Goal: Task Accomplishment & Management: Complete application form

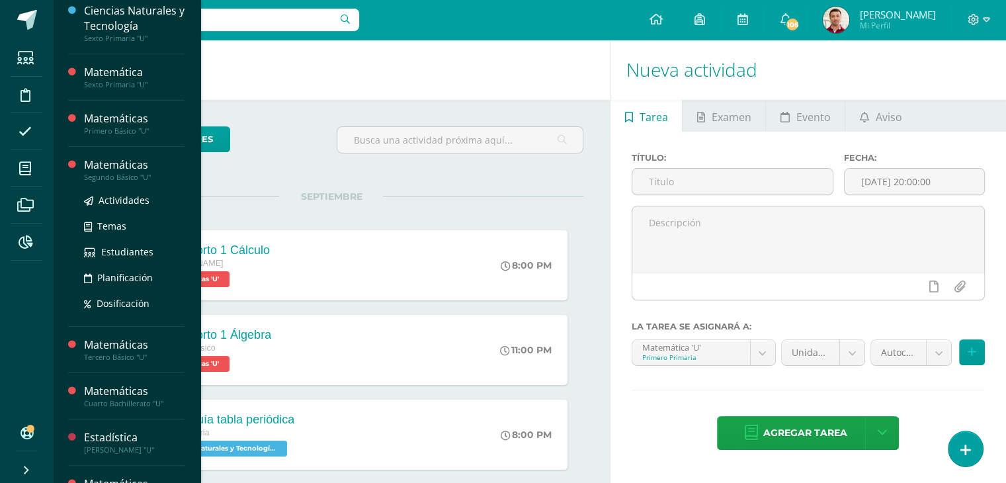
scroll to position [240, 0]
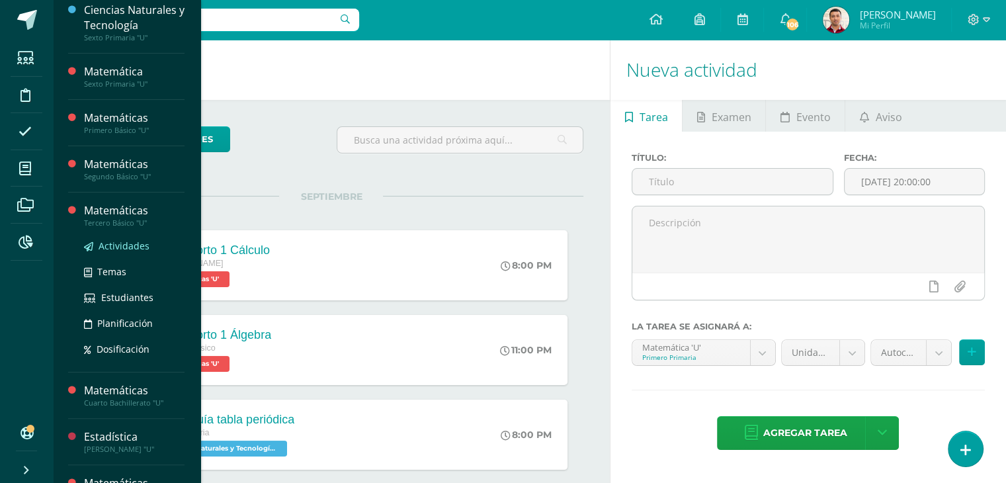
click at [116, 243] on span "Actividades" at bounding box center [124, 246] width 51 height 13
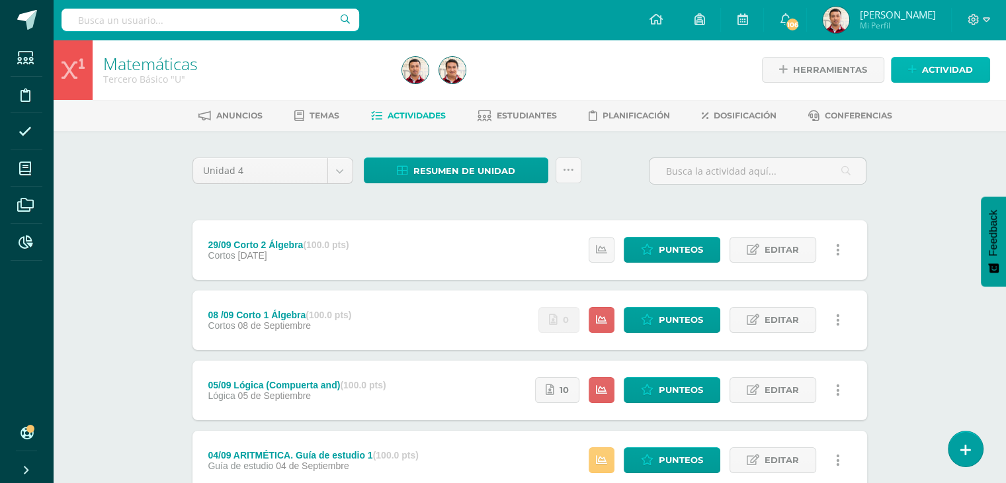
click at [937, 72] on span "Actividad" at bounding box center [947, 70] width 51 height 24
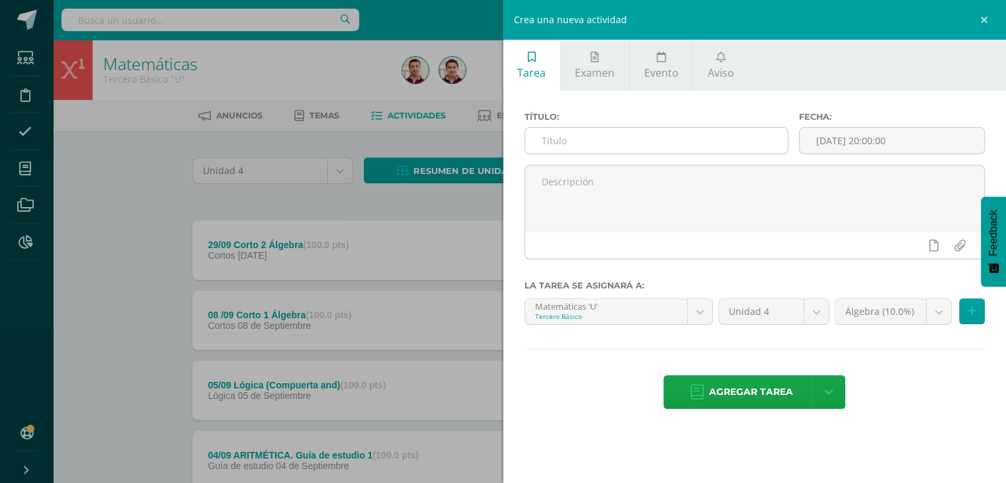
click at [586, 141] on input "text" at bounding box center [656, 141] width 263 height 26
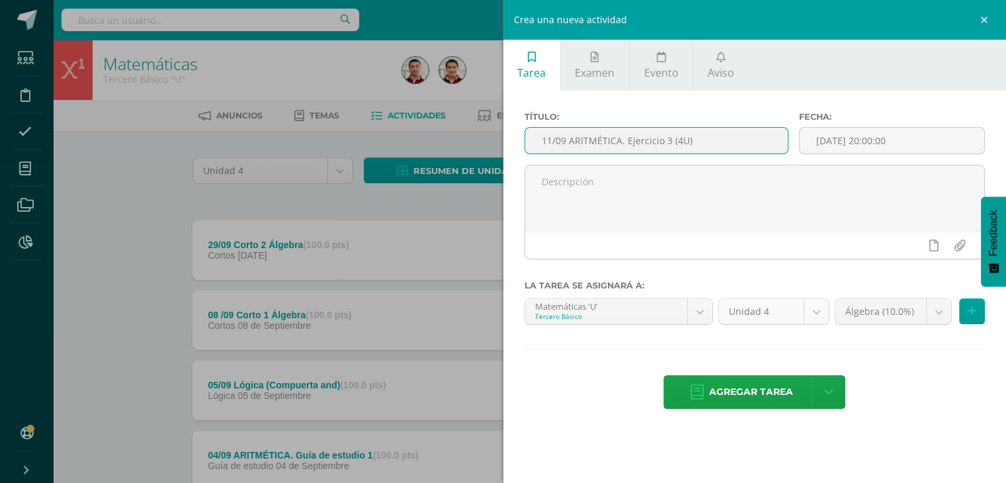
type input "11/09 ARITMÉTICA. Ejercicio 3 (4U)"
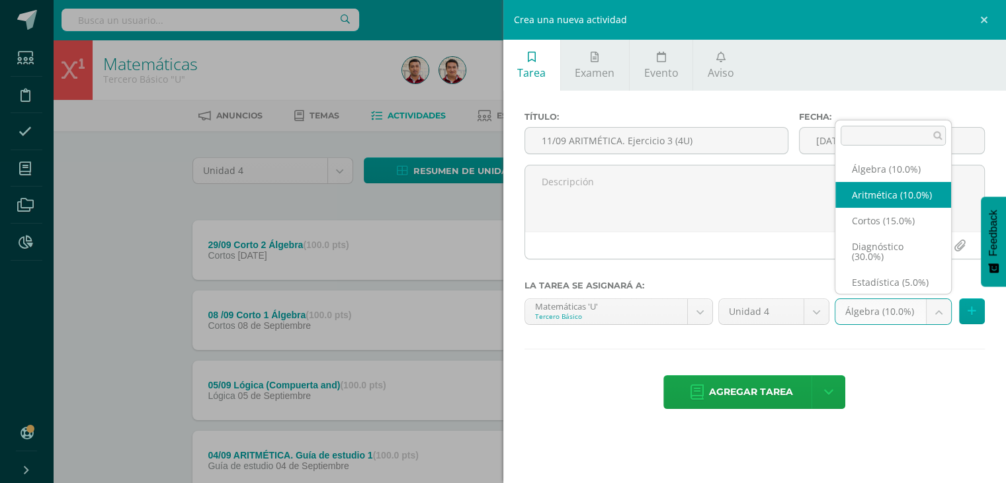
select select "204631"
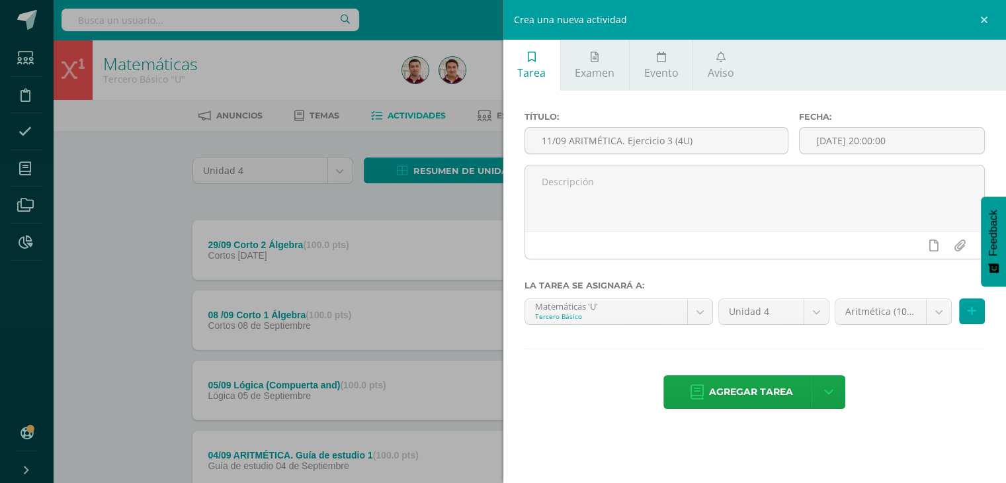
click at [884, 437] on div "Tarea Examen Evento Aviso Título: 11/09 ARITMÉTICA. Ejercicio 3 (4U) Fecha: 202…" at bounding box center [756, 241] width 504 height 483
click at [738, 396] on span "Agregar tarea" at bounding box center [751, 392] width 84 height 32
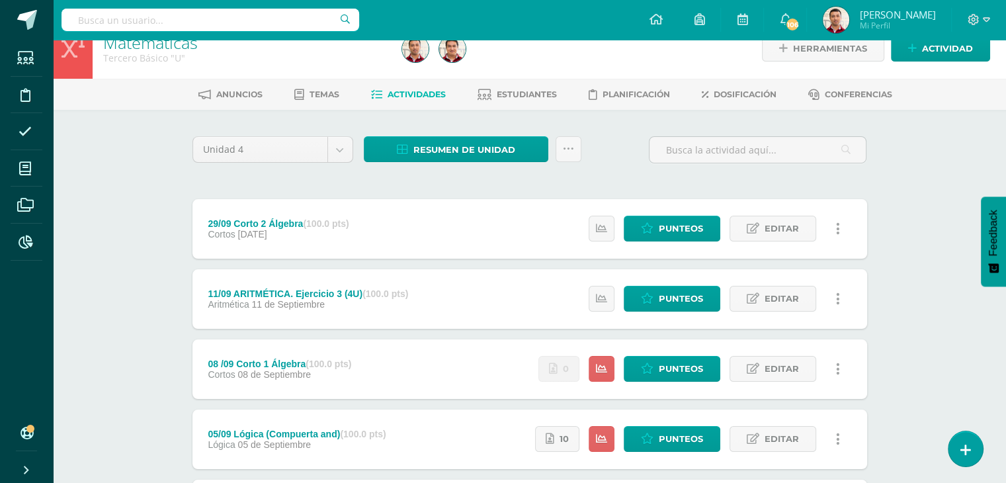
scroll to position [24, 0]
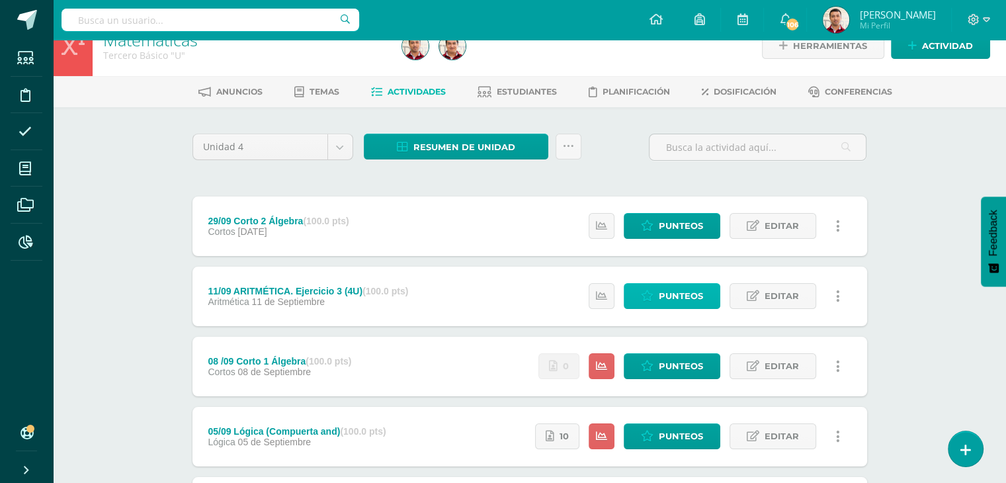
click at [643, 296] on icon at bounding box center [647, 295] width 13 height 11
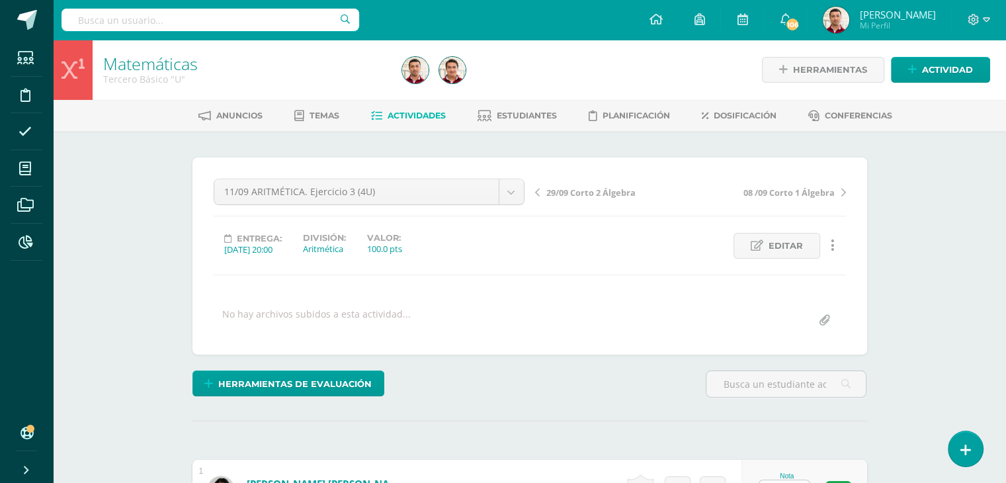
scroll to position [1, 0]
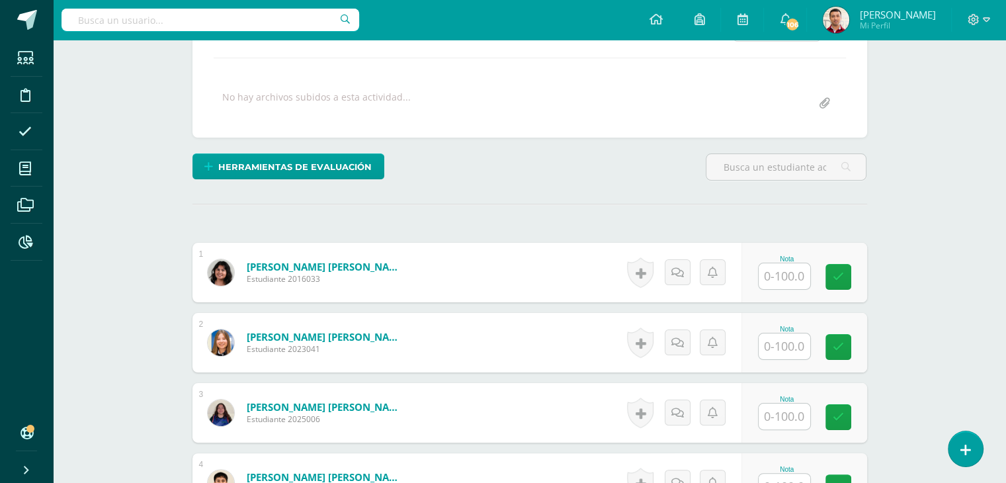
scroll to position [277, 0]
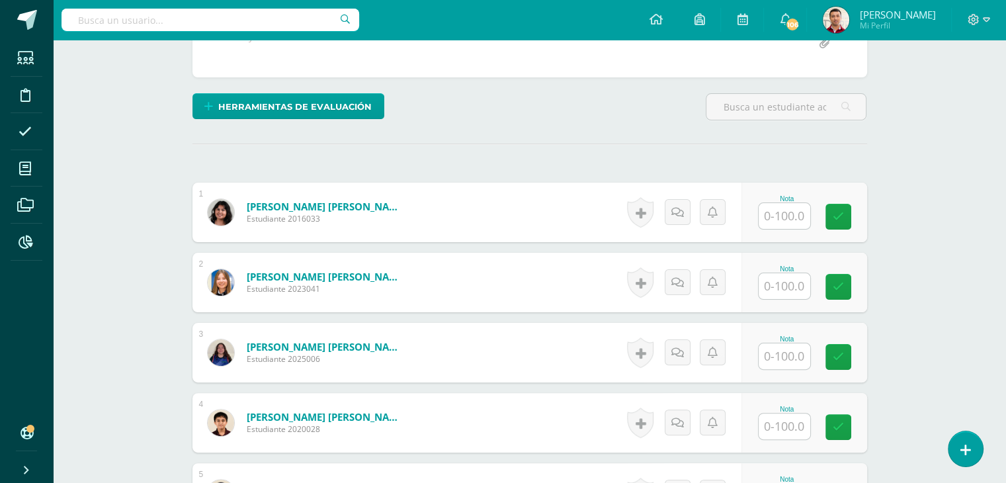
click at [777, 208] on input "text" at bounding box center [785, 216] width 52 height 26
type input "100"
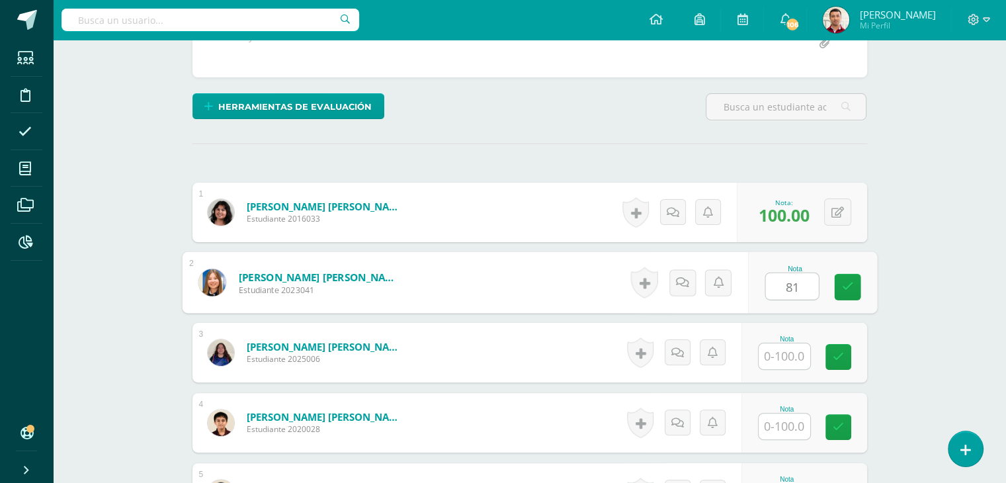
type input "81"
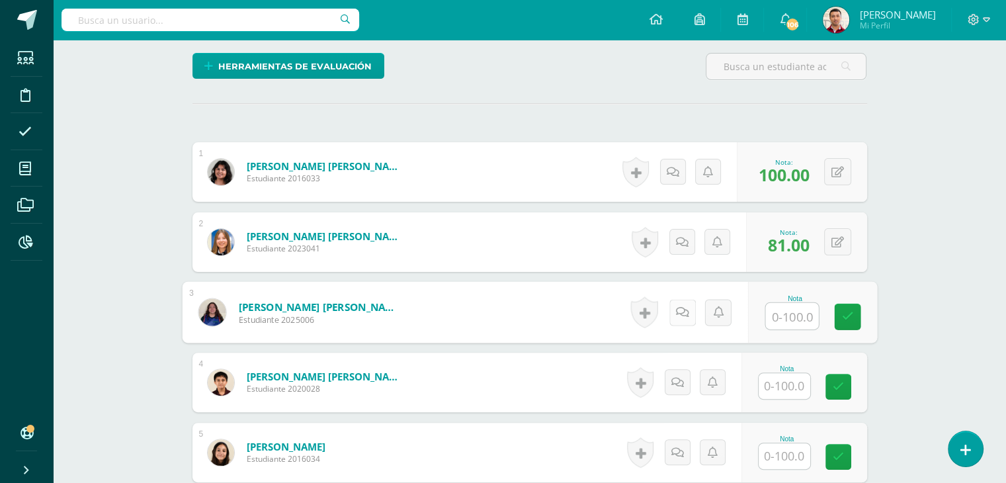
scroll to position [318, 0]
type input "100"
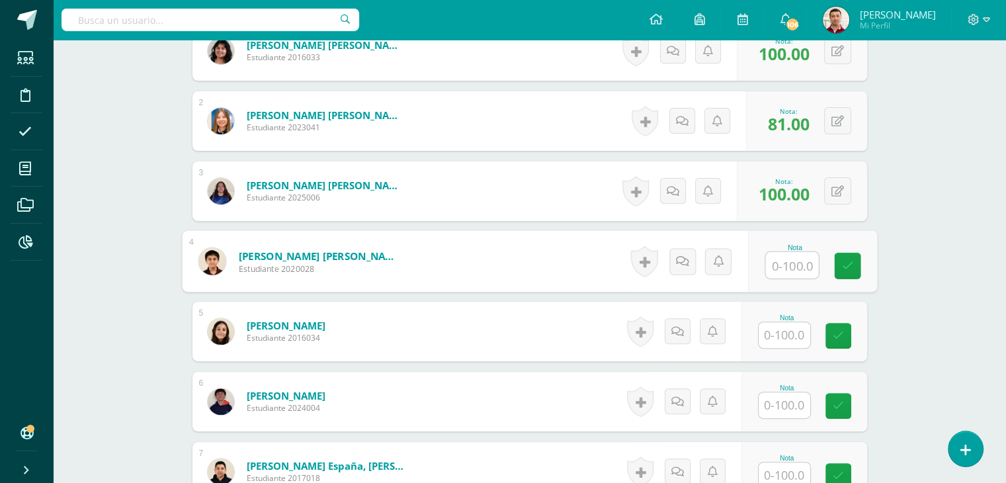
scroll to position [479, 0]
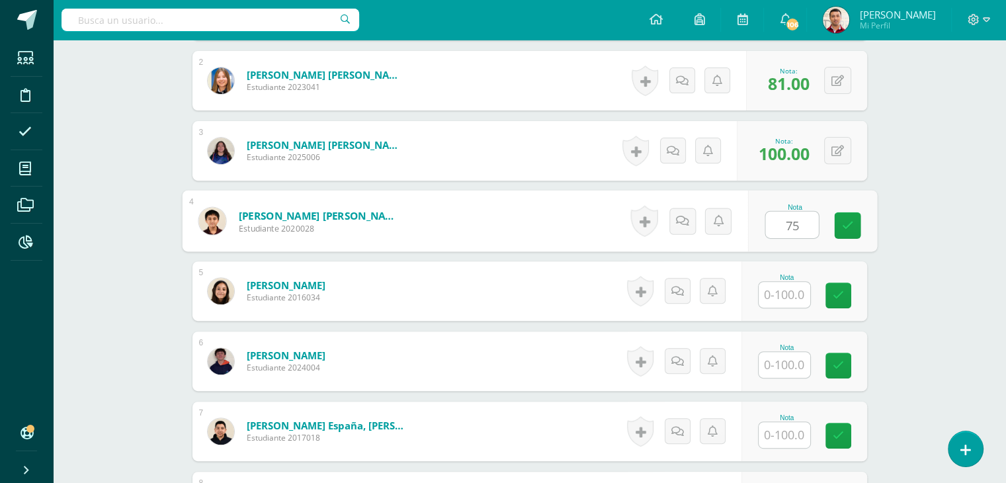
type input "75"
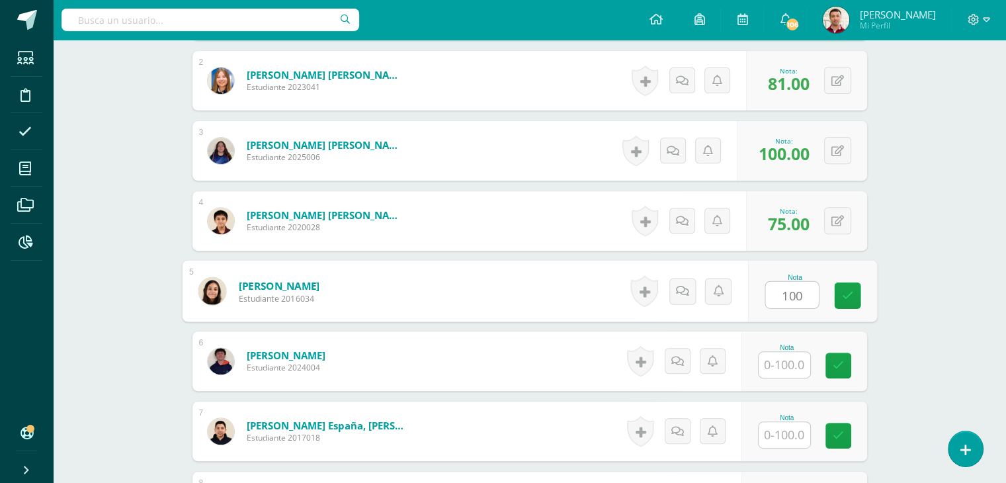
type input "100"
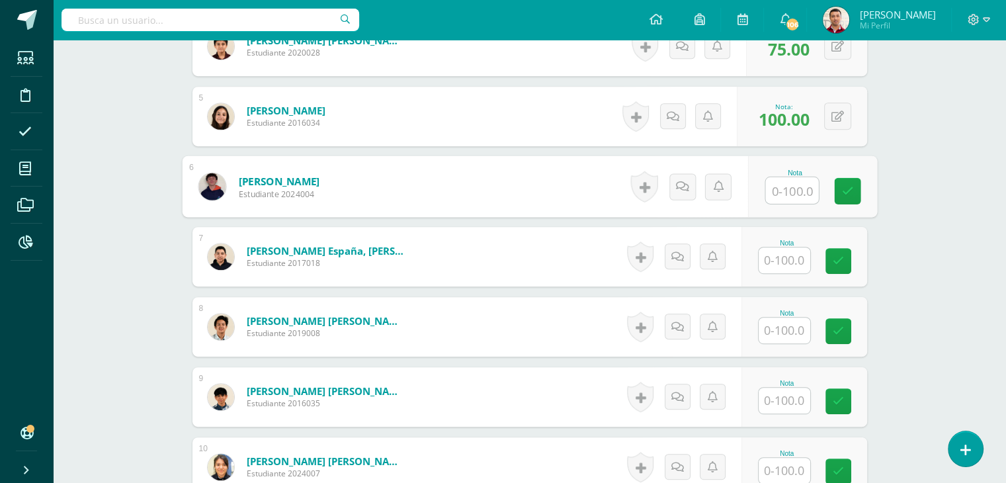
scroll to position [659, 0]
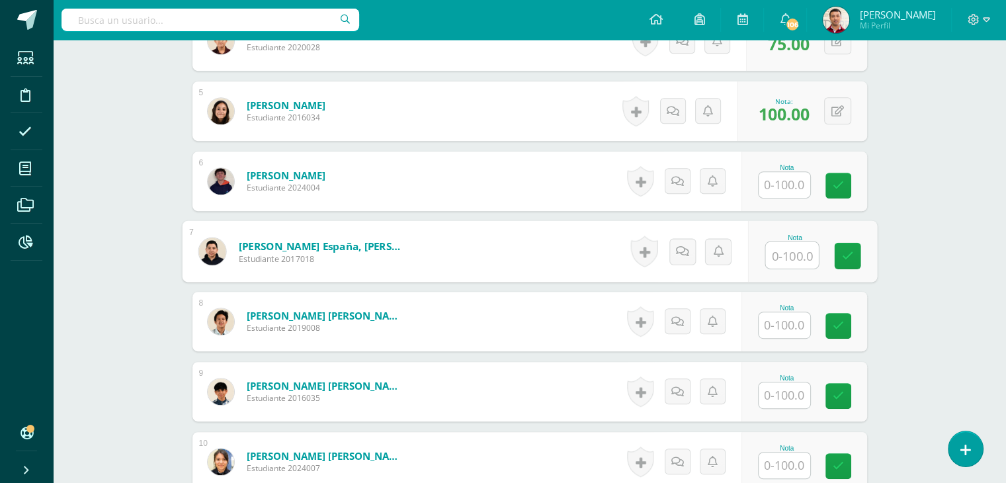
click at [762, 257] on div "Nota" at bounding box center [812, 252] width 129 height 62
type input "94"
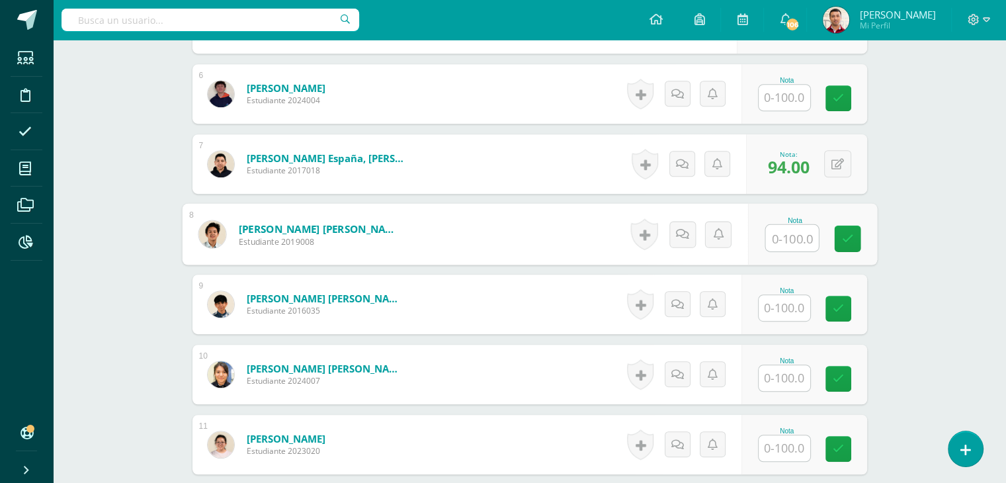
scroll to position [749, 0]
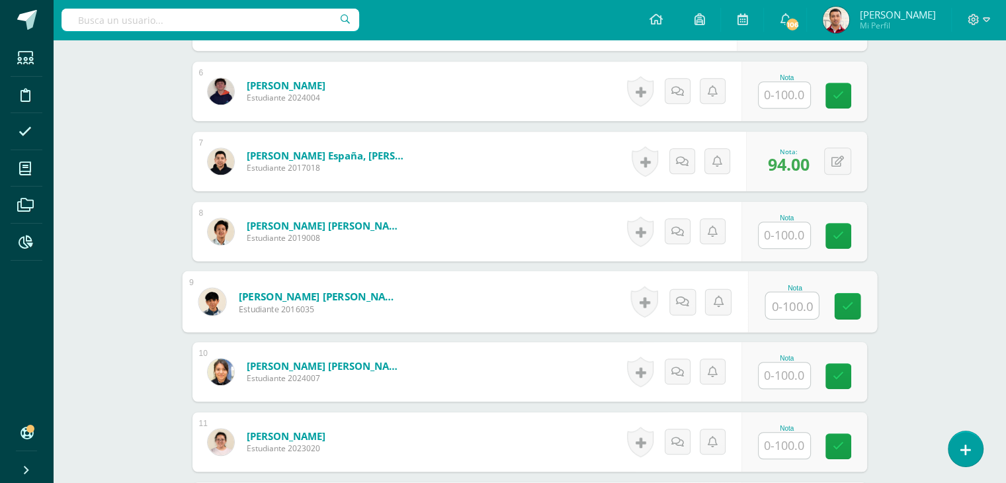
click at [770, 311] on input "text" at bounding box center [792, 305] width 53 height 26
type input "97"
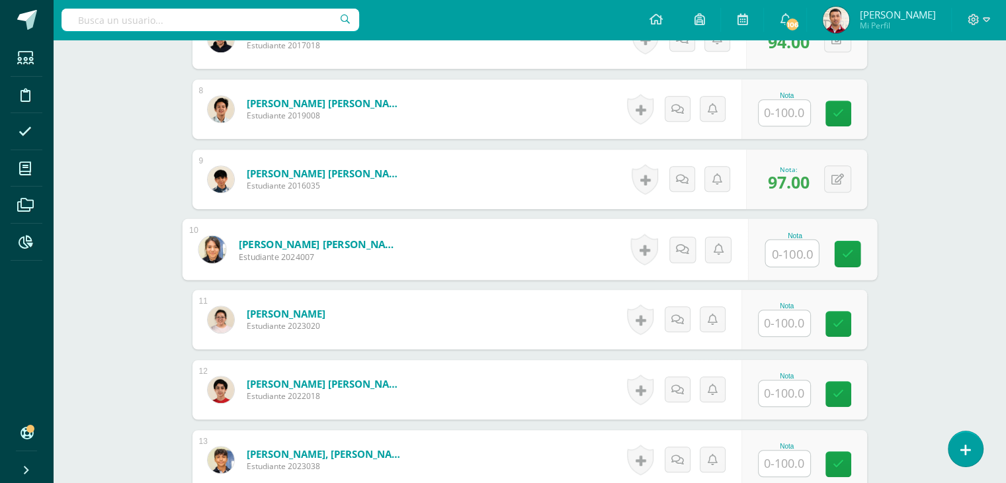
scroll to position [863, 0]
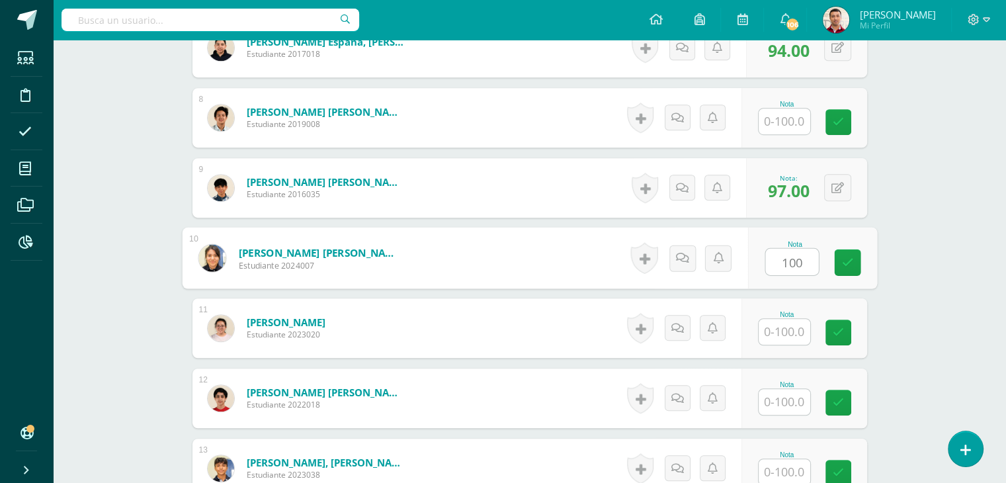
type input "100"
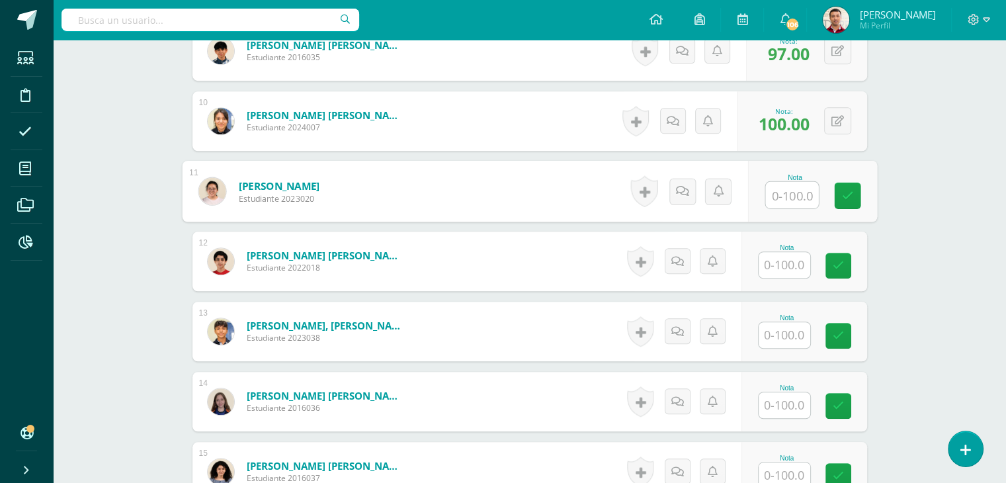
scroll to position [1008, 0]
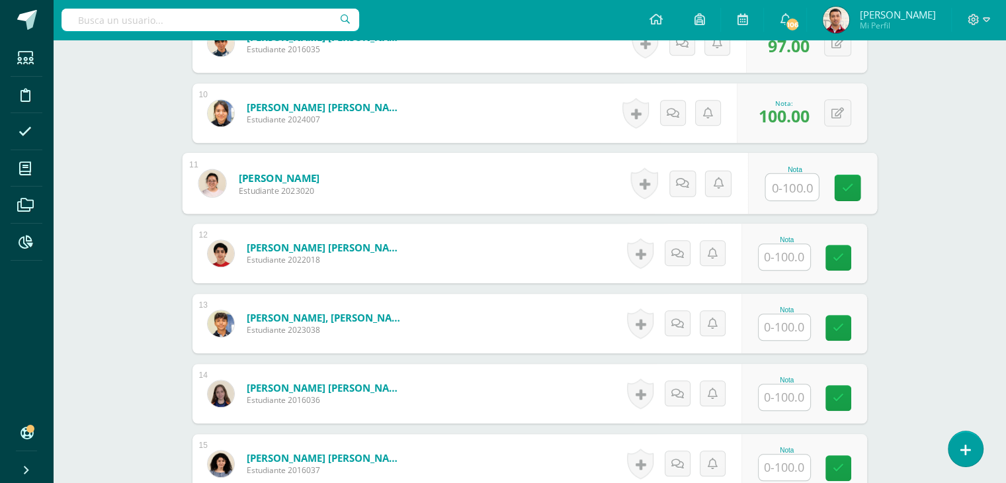
click at [779, 256] on input "text" at bounding box center [785, 257] width 52 height 26
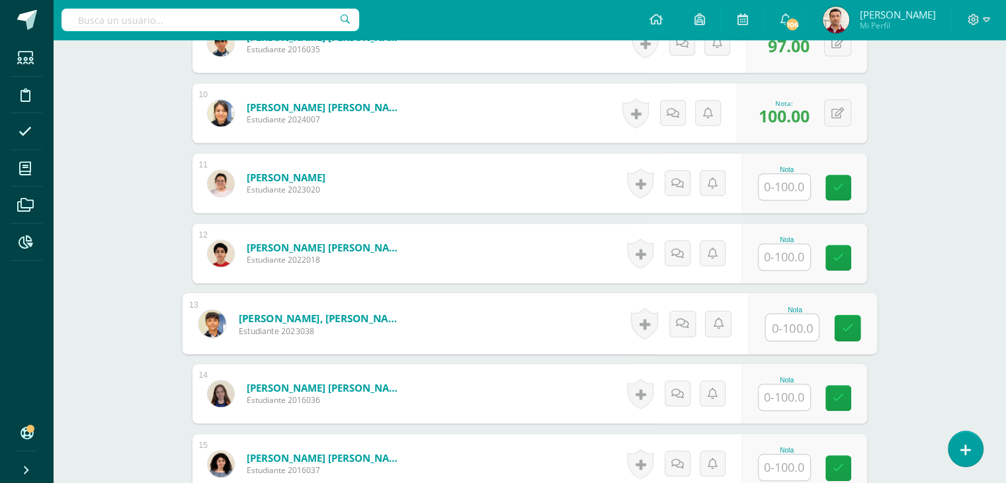
click at [785, 320] on input "text" at bounding box center [792, 327] width 53 height 26
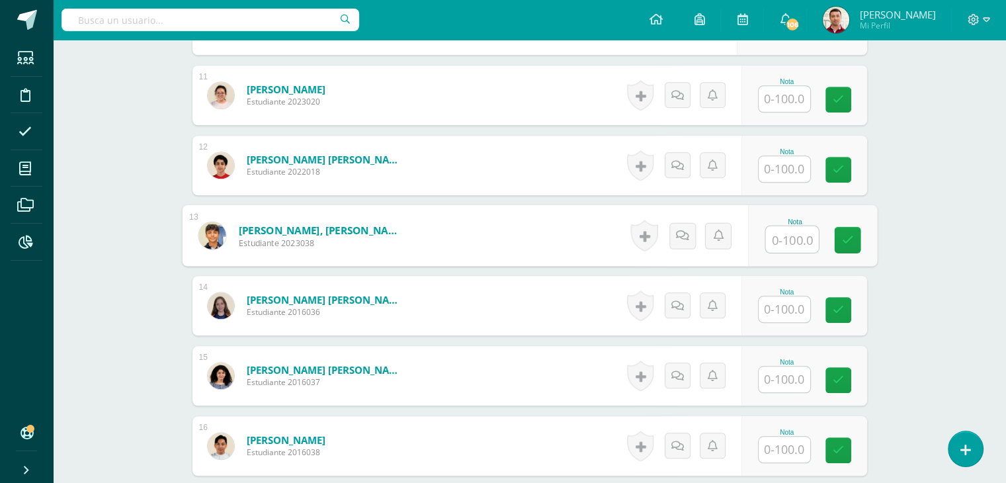
scroll to position [1098, 0]
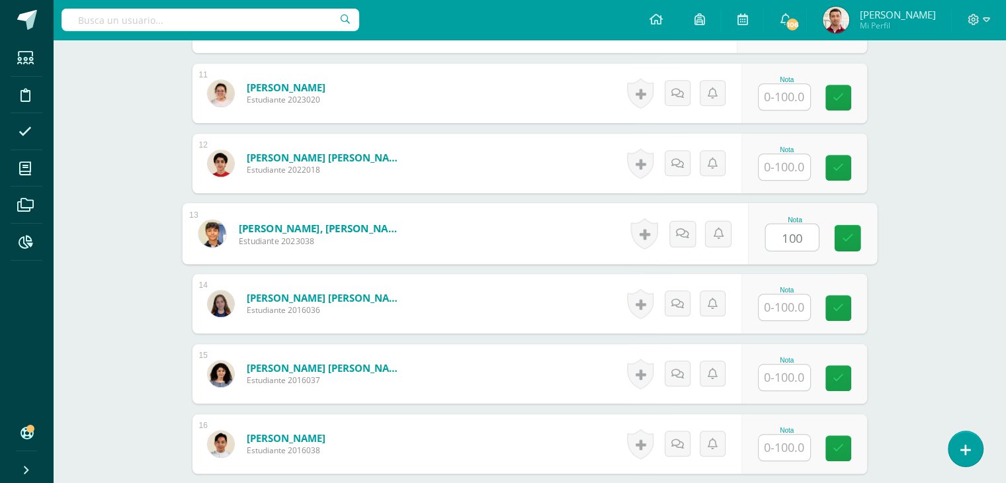
type input "100"
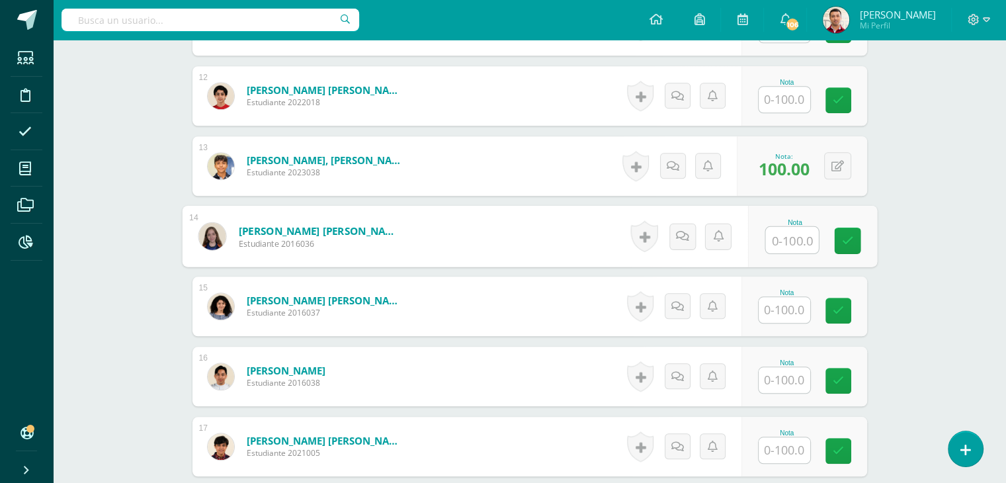
scroll to position [1167, 0]
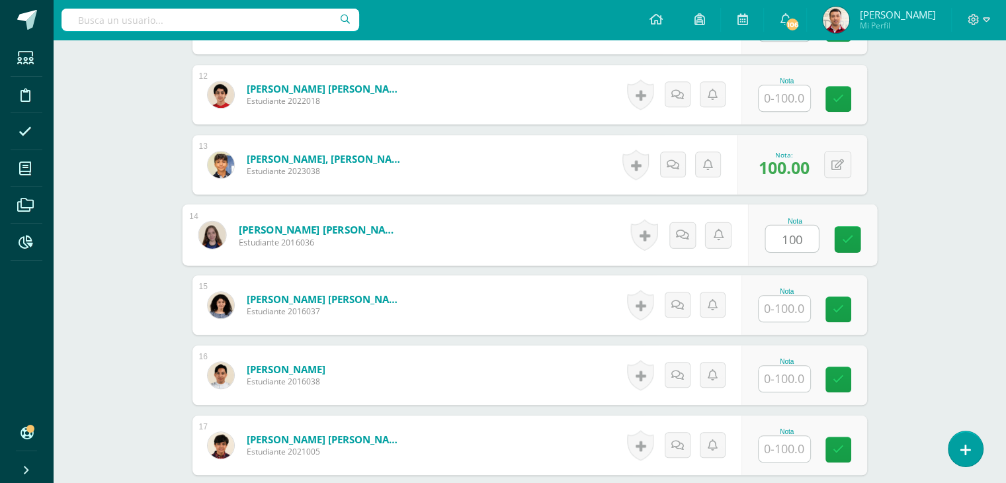
type input "100"
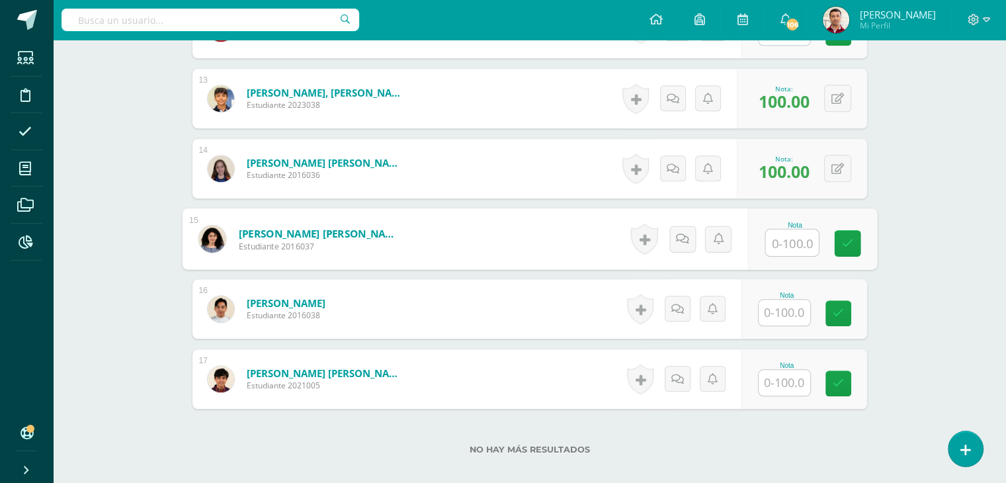
scroll to position [1233, 0]
type input "100"
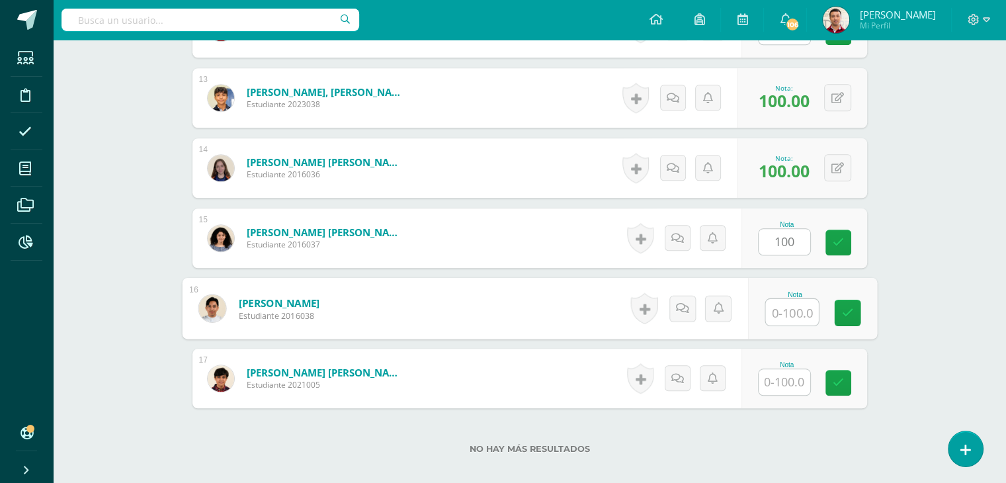
scroll to position [1308, 0]
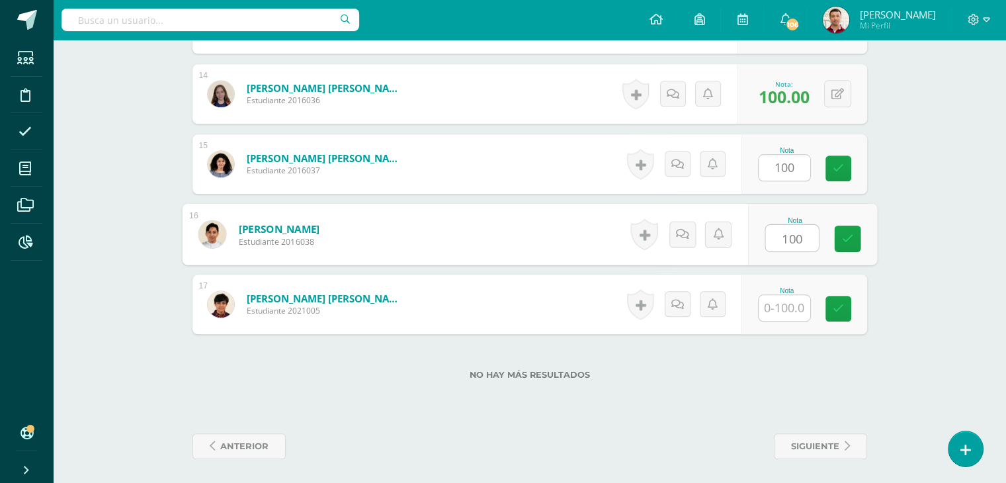
type input "100"
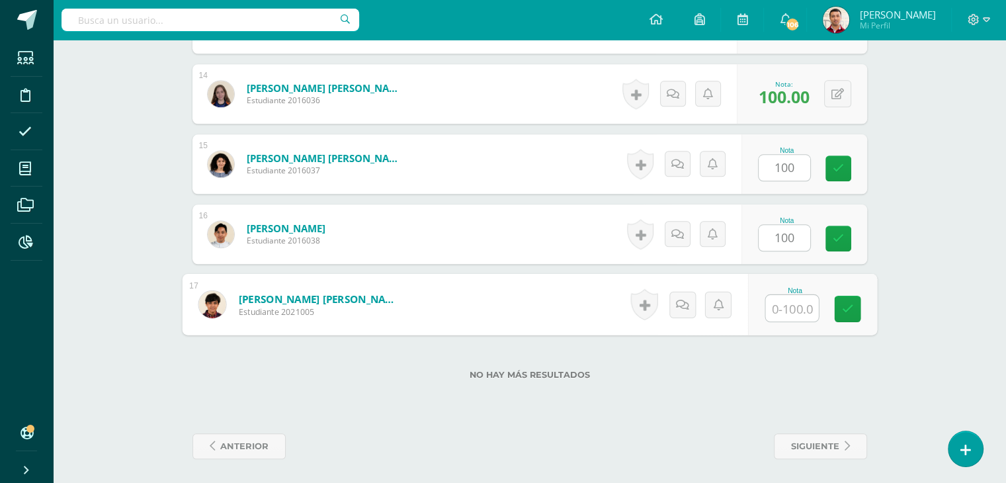
scroll to position [1310, 0]
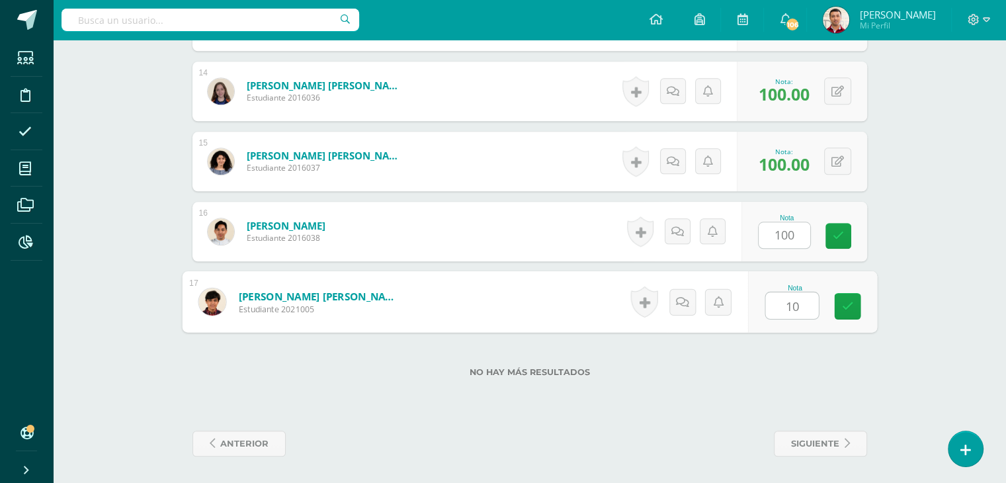
type input "100"
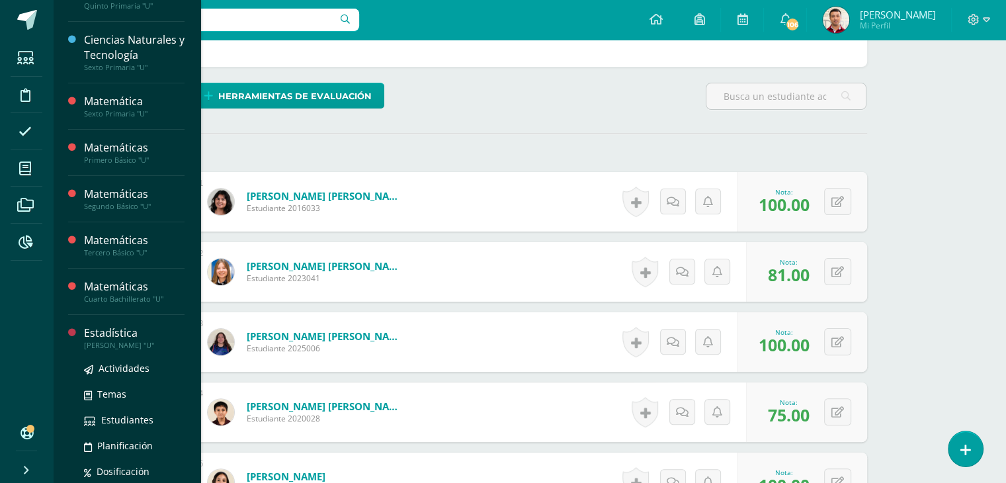
scroll to position [245, 0]
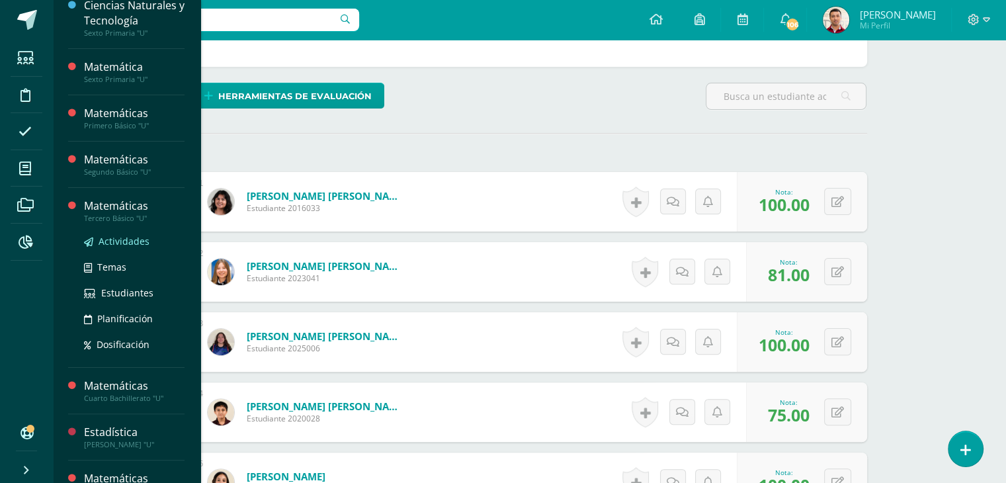
click at [132, 238] on span "Actividades" at bounding box center [124, 241] width 51 height 13
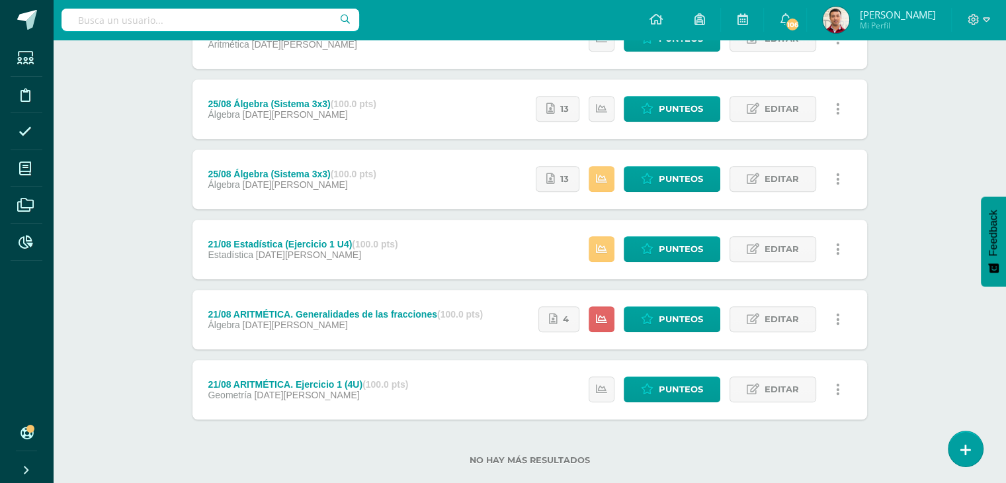
scroll to position [773, 0]
